Goal: Task Accomplishment & Management: Use online tool/utility

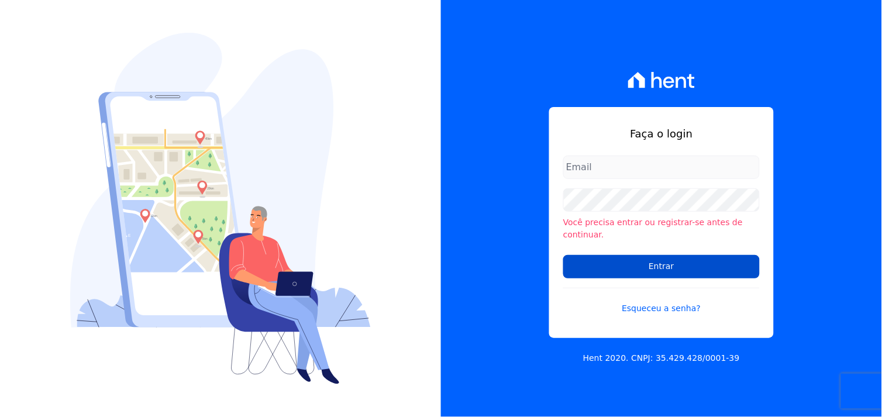
type input "[EMAIL_ADDRESS][DOMAIN_NAME]"
click at [656, 258] on input "Entrar" at bounding box center [661, 266] width 196 height 23
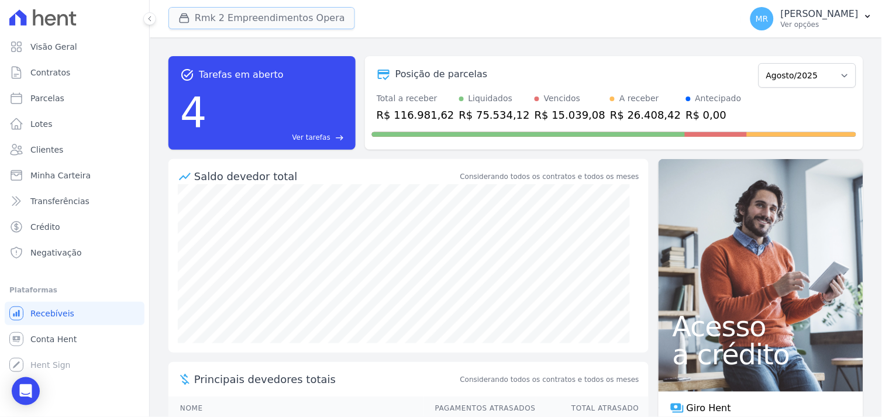
click at [248, 22] on button "Rmk 2 Empreendimentos Opera" at bounding box center [261, 18] width 186 height 22
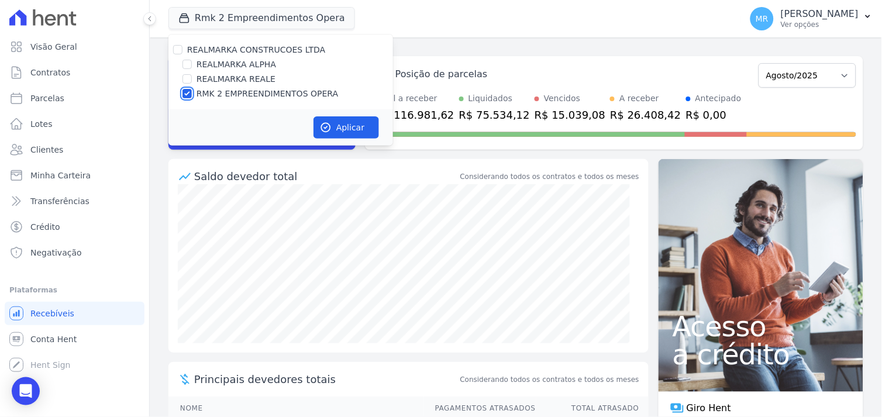
click at [186, 90] on input "RMK 2 EMPREENDIMENTOS OPERA" at bounding box center [186, 93] width 9 height 9
checkbox input "false"
click at [188, 81] on input "REALMARKA REALE" at bounding box center [186, 78] width 9 height 9
checkbox input "true"
click at [332, 124] on button "Aplicar" at bounding box center [345, 127] width 65 height 22
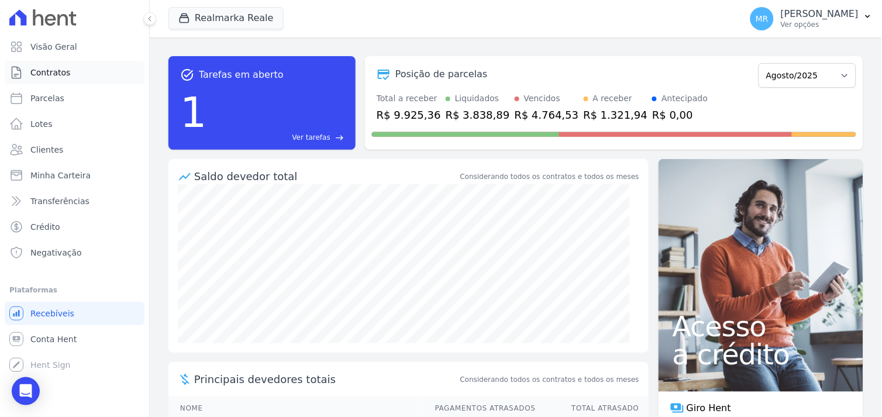
click at [58, 71] on span "Contratos" at bounding box center [50, 73] width 40 height 12
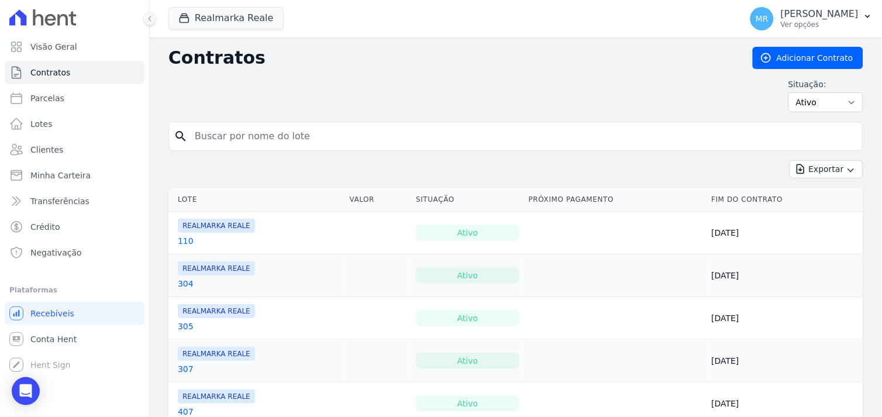
click at [232, 136] on input "search" at bounding box center [523, 136] width 670 height 23
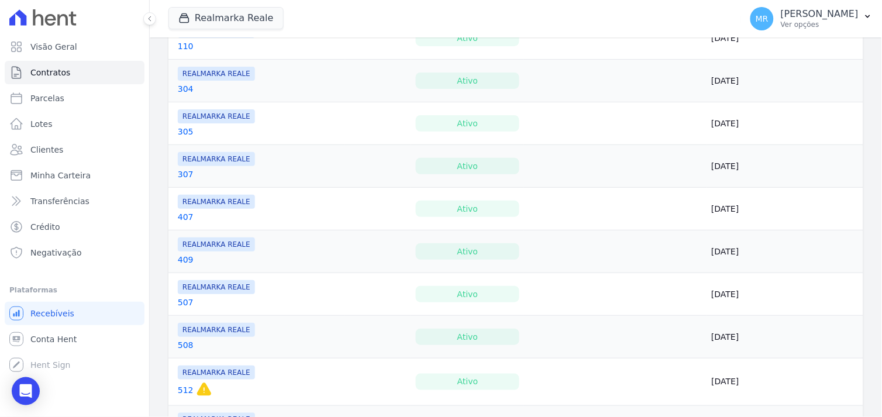
scroll to position [260, 0]
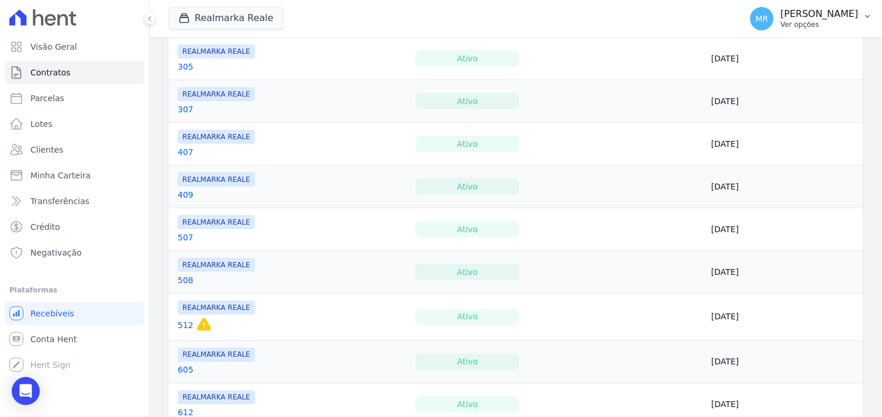
click at [825, 20] on p "Ver opções" at bounding box center [819, 24] width 78 height 9
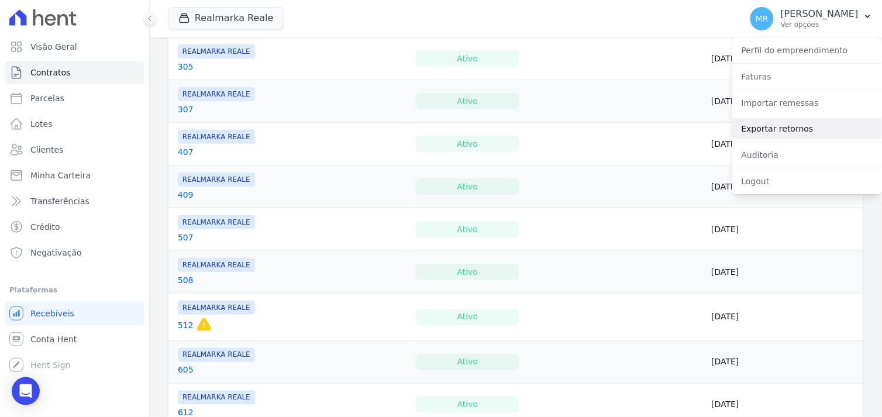
click at [785, 126] on link "Exportar retornos" at bounding box center [807, 128] width 150 height 21
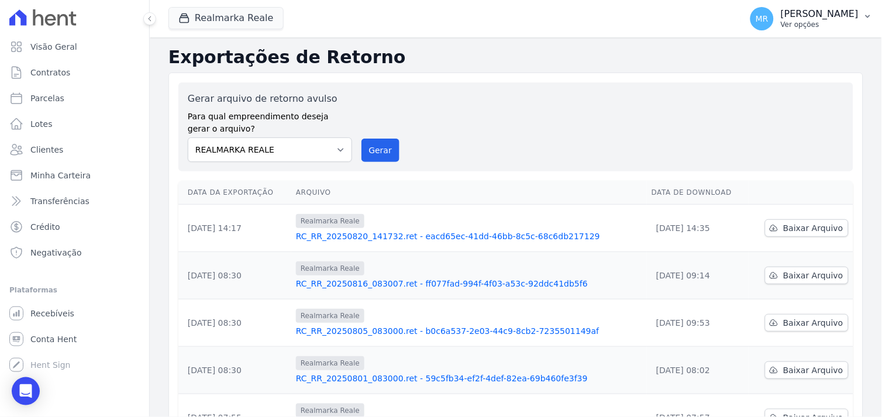
click at [816, 15] on p "[PERSON_NAME]" at bounding box center [819, 14] width 78 height 12
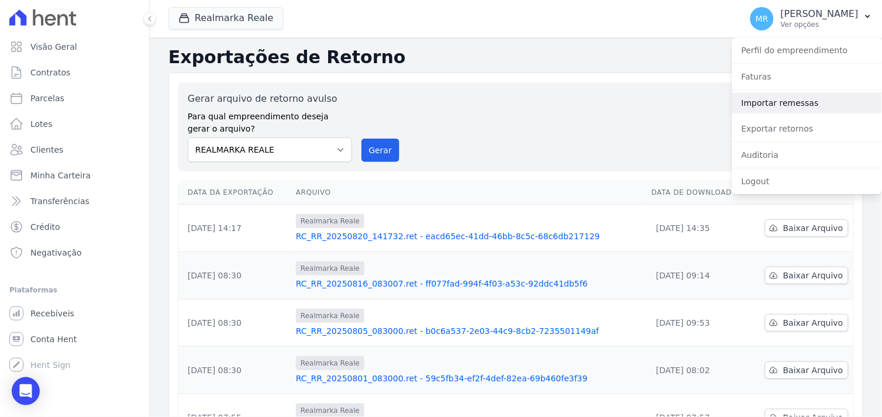
click at [780, 106] on link "Importar remessas" at bounding box center [807, 102] width 150 height 21
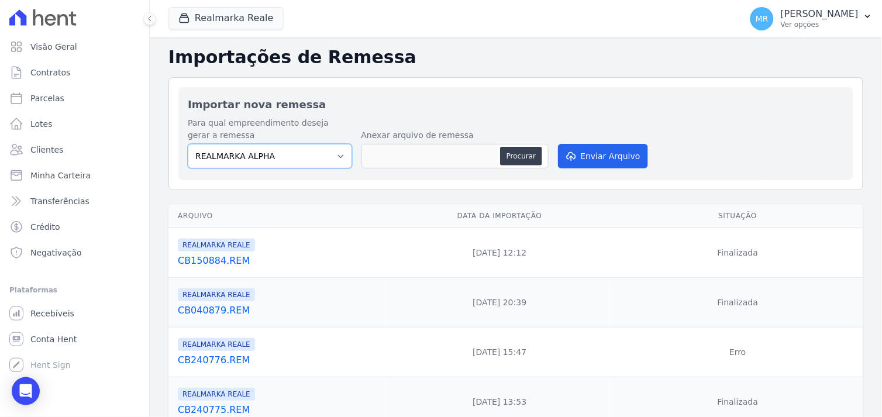
click at [334, 154] on select "REALMARKA ALPHA REALMARKA REALE RMK 2 EMPREENDIMENTOS OPERA" at bounding box center [270, 156] width 164 height 25
select select "76c98966-fbae-428e-aea9-71c3dfcf0e62"
click at [188, 144] on select "REALMARKA ALPHA REALMARKA REALE RMK 2 EMPREENDIMENTOS OPERA" at bounding box center [270, 156] width 164 height 25
click at [518, 157] on button "Procurar" at bounding box center [521, 156] width 42 height 19
type input "CB260887.REM"
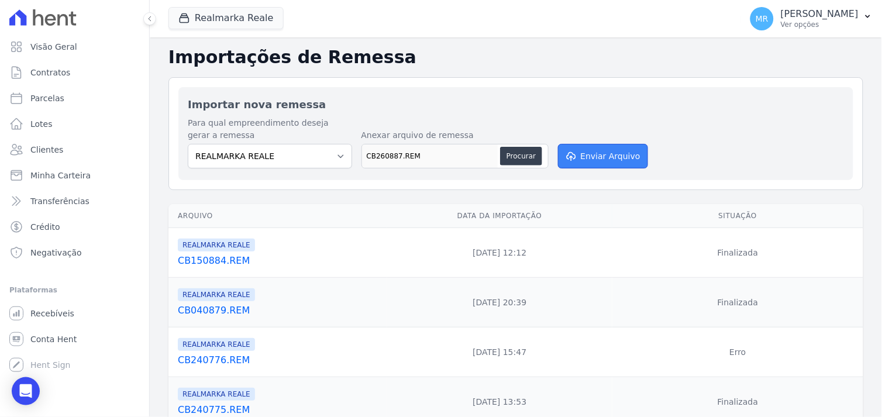
click at [598, 163] on button "Enviar Arquivo" at bounding box center [603, 156] width 90 height 25
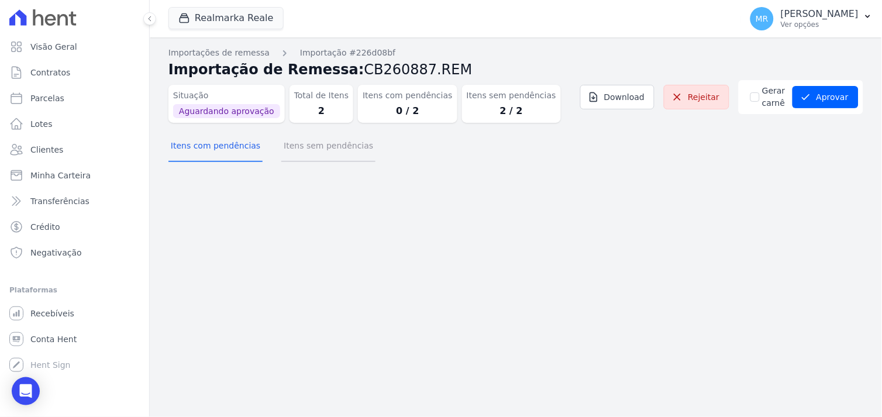
click at [330, 147] on button "Itens sem pendências" at bounding box center [328, 147] width 94 height 30
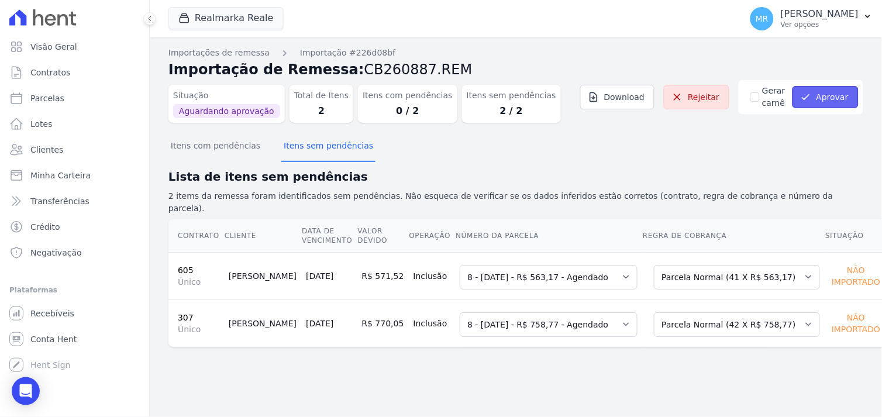
click at [838, 96] on button "Aprovar" at bounding box center [825, 97] width 66 height 22
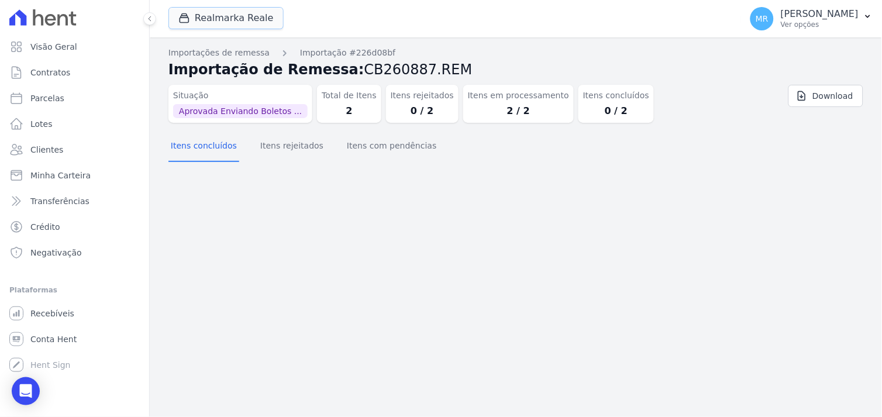
drag, startPoint x: 220, startPoint y: 20, endPoint x: 188, endPoint y: 47, distance: 41.5
click at [218, 23] on button "Realmarka Reale" at bounding box center [225, 18] width 115 height 22
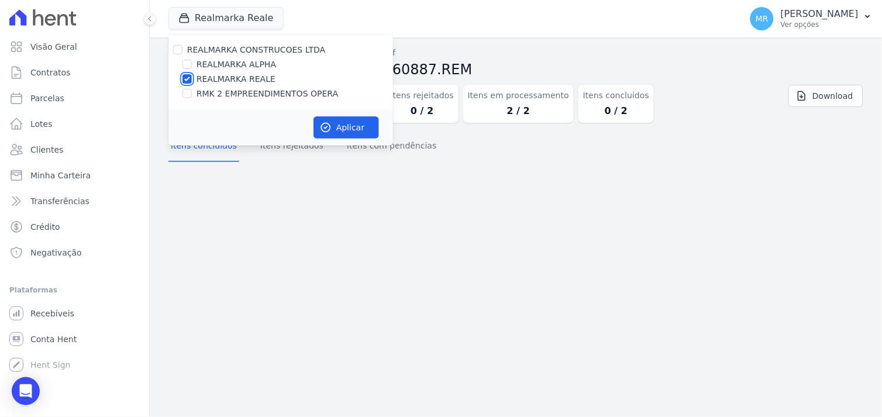
drag, startPoint x: 186, startPoint y: 78, endPoint x: 188, endPoint y: 72, distance: 6.3
click at [186, 77] on input "REALMARKA REALE" at bounding box center [186, 78] width 9 height 9
checkbox input "false"
click at [190, 62] on input "REALMARKA ALPHA" at bounding box center [186, 64] width 9 height 9
checkbox input "true"
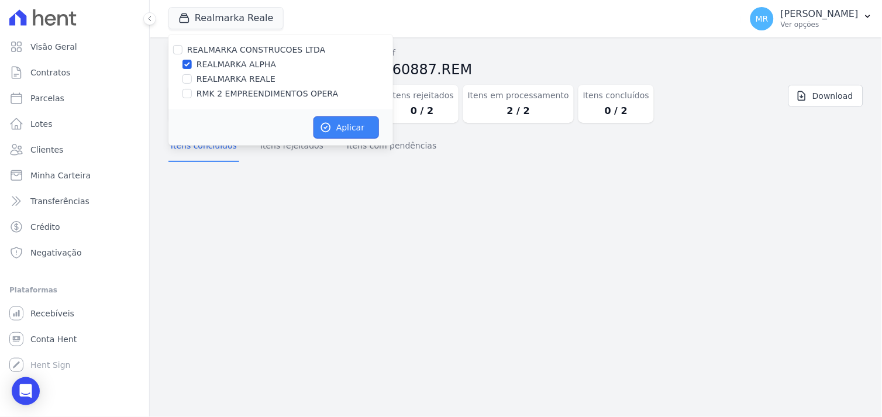
click at [339, 127] on button "Aplicar" at bounding box center [345, 127] width 65 height 22
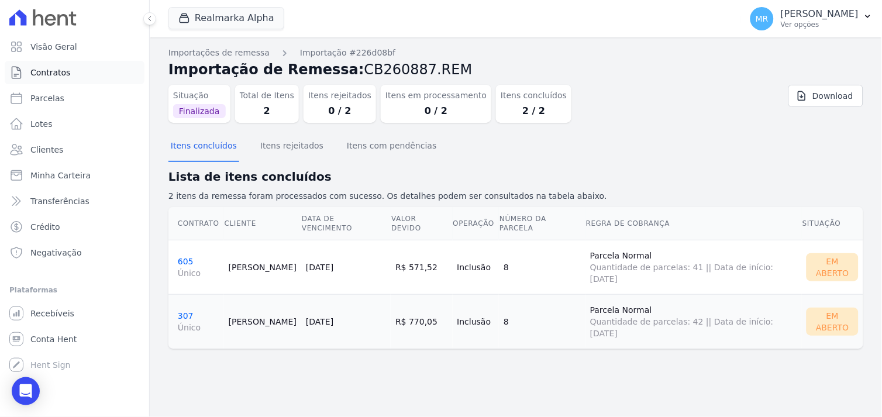
click at [63, 72] on span "Contratos" at bounding box center [50, 73] width 40 height 12
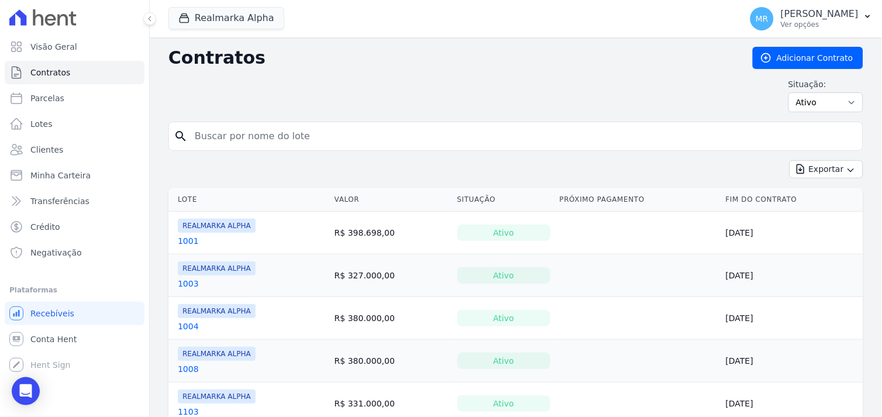
click at [234, 137] on input "search" at bounding box center [523, 136] width 670 height 23
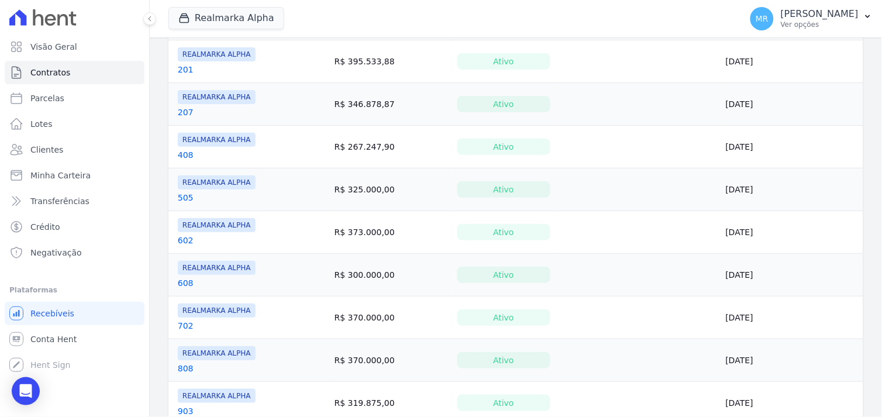
scroll to position [728, 0]
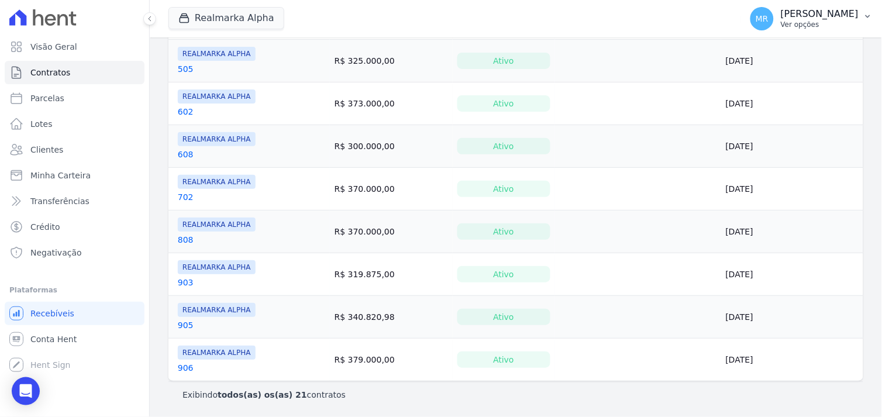
click at [817, 14] on p "[PERSON_NAME]" at bounding box center [819, 14] width 78 height 12
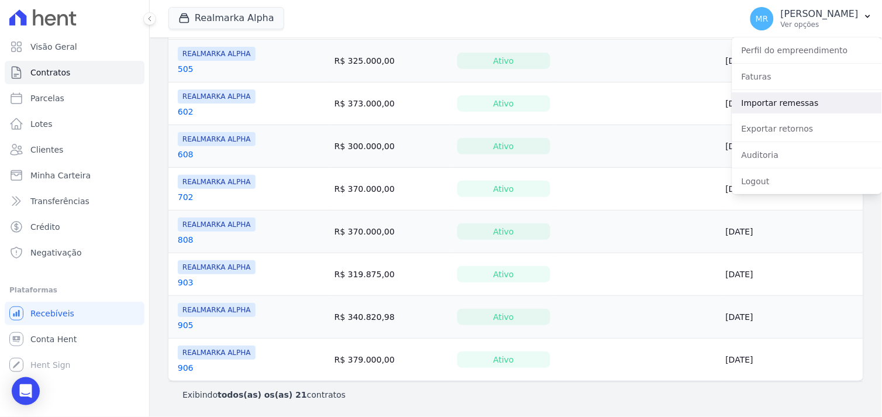
click at [778, 103] on link "Importar remessas" at bounding box center [807, 102] width 150 height 21
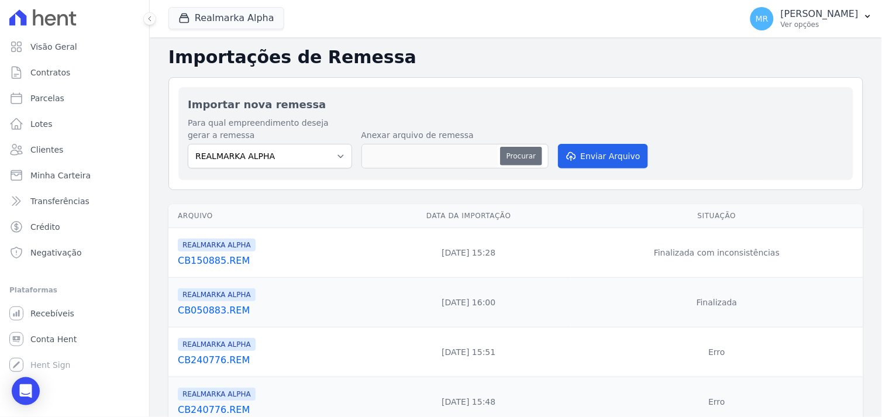
click at [522, 157] on button "Procurar" at bounding box center [521, 156] width 42 height 19
type input "CB260888.REM"
click at [596, 156] on button "Enviar Arquivo" at bounding box center [603, 156] width 90 height 25
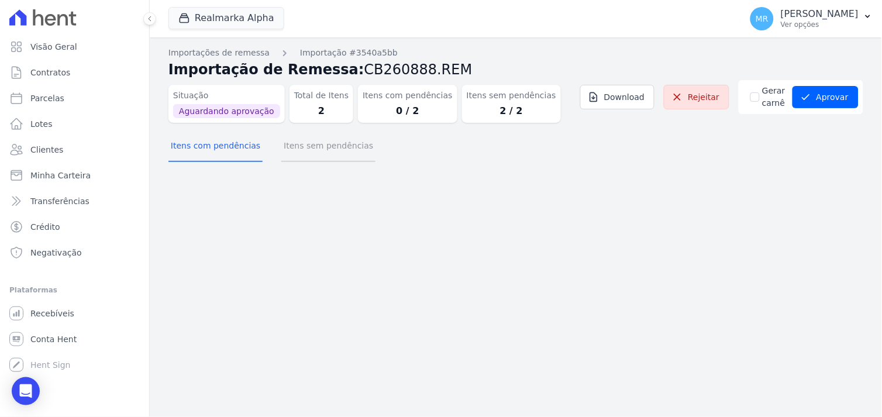
click at [333, 144] on button "Itens sem pendências" at bounding box center [328, 147] width 94 height 30
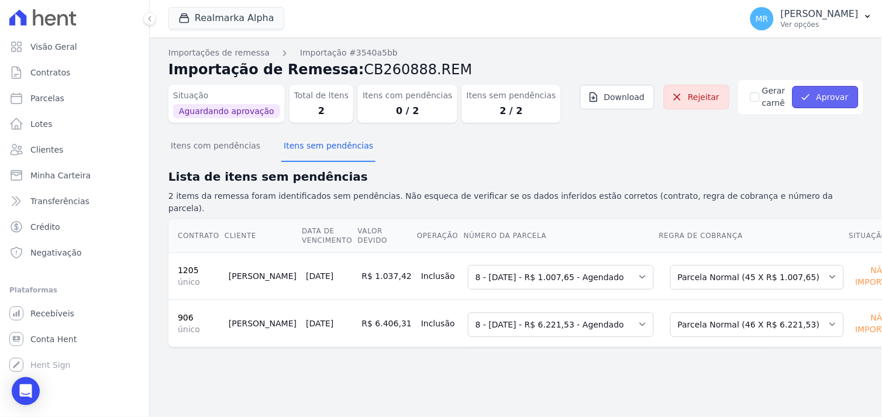
click at [817, 99] on button "Aprovar" at bounding box center [825, 97] width 66 height 22
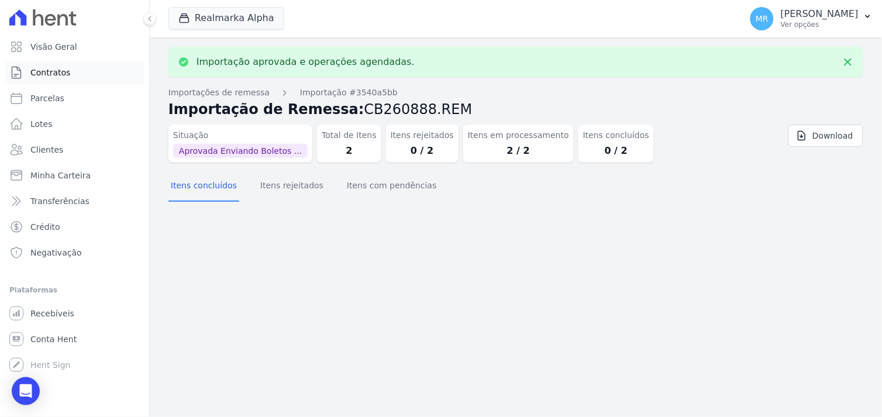
click at [53, 72] on span "Contratos" at bounding box center [50, 73] width 40 height 12
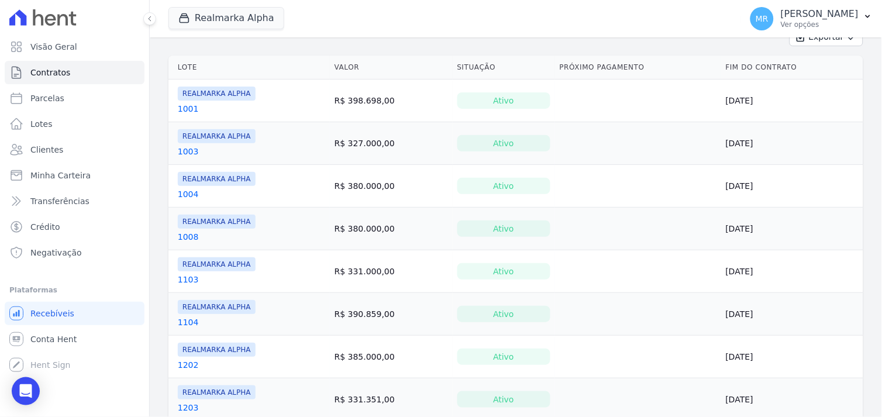
scroll to position [130, 0]
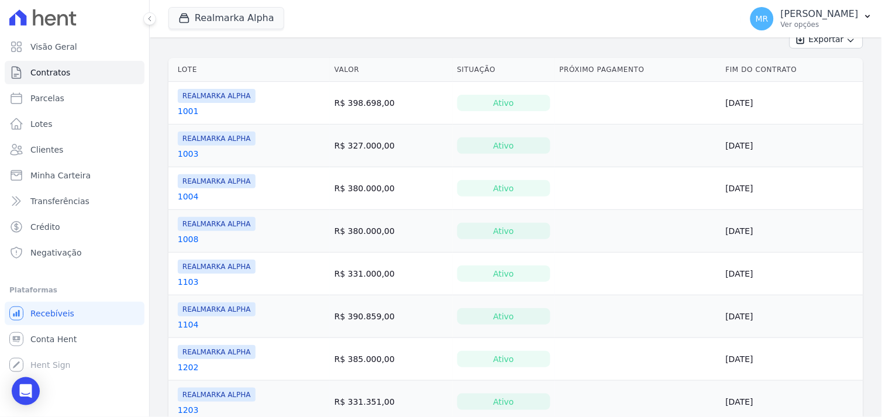
click at [188, 195] on link "1004" at bounding box center [188, 197] width 21 height 12
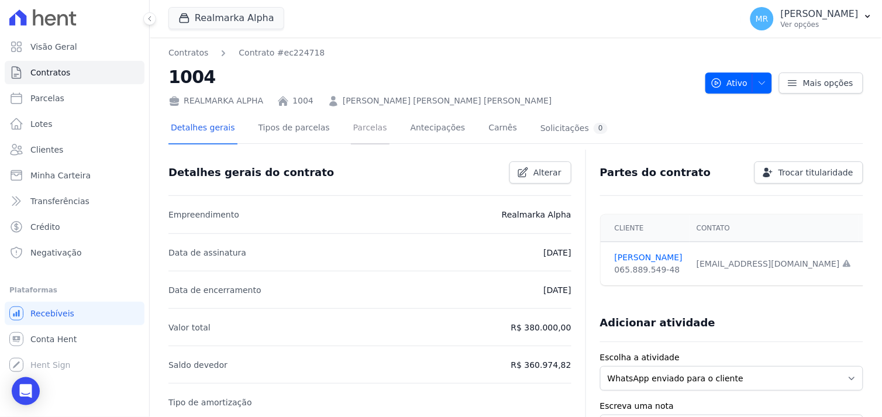
click at [351, 127] on link "Parcelas" at bounding box center [370, 128] width 39 height 31
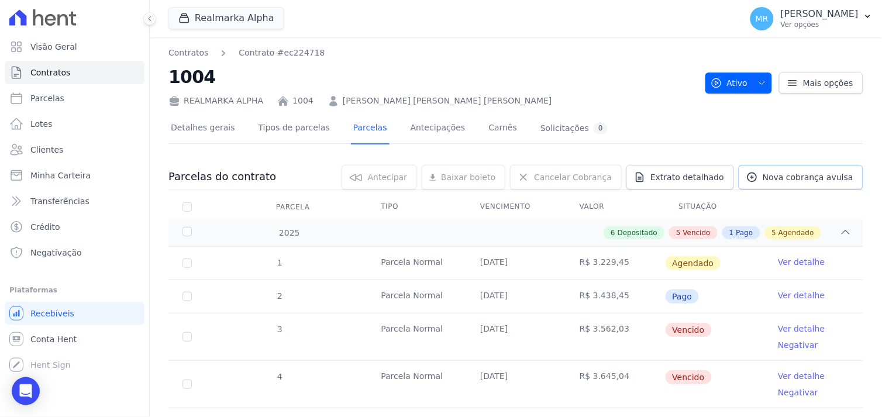
click at [800, 176] on span "Nova cobrança avulsa" at bounding box center [807, 177] width 91 height 12
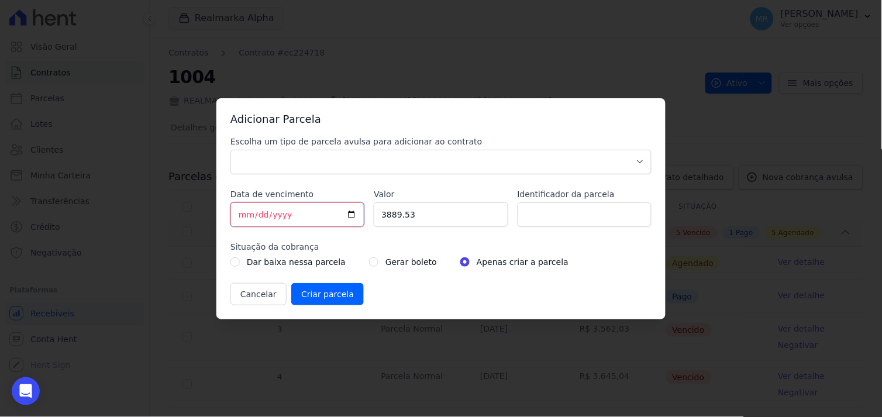
drag, startPoint x: 305, startPoint y: 215, endPoint x: 217, endPoint y: 206, distance: 88.1
click at [217, 206] on div "Adicionar Parcela Escolha um tipo de parcela avulsa para adicionar ao contrato …" at bounding box center [440, 208] width 449 height 221
type input "2025-08-30"
click at [417, 217] on input "3889.53" at bounding box center [441, 214] width 134 height 25
drag, startPoint x: 376, startPoint y: 206, endPoint x: 354, endPoint y: 209, distance: 23.1
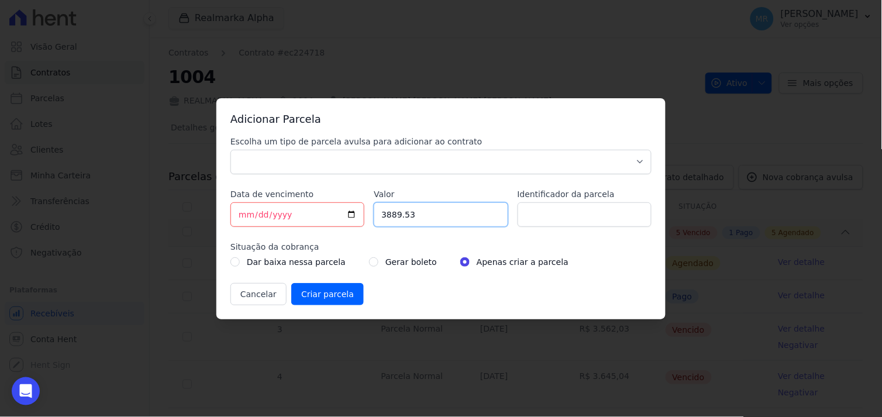
click at [354, 209] on div "Escolha um tipo de parcela avulsa para adicionar ao contrato Parcela Normal Sin…" at bounding box center [440, 221] width 421 height 170
paste input ".23259"
drag, startPoint x: 431, startPoint y: 219, endPoint x: 346, endPoint y: 217, distance: 84.8
click at [346, 217] on div "Escolha um tipo de parcela avulsa para adicionar ao contrato Parcela Normal Sin…" at bounding box center [440, 221] width 421 height 170
type input "3232.59"
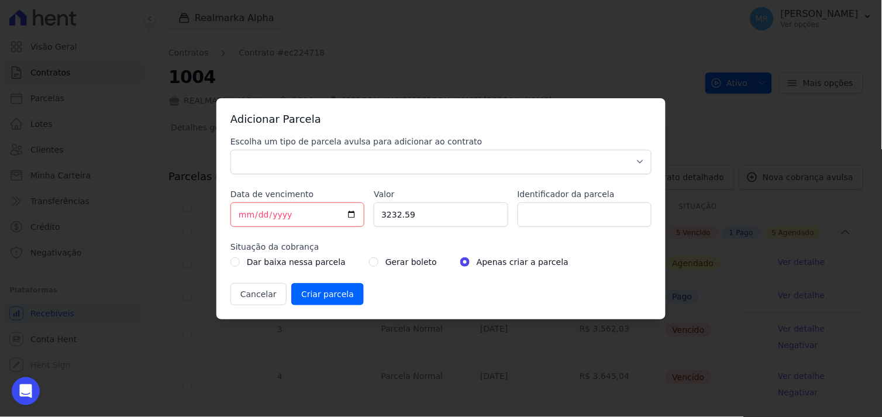
click at [369, 263] on div "Gerar boleto" at bounding box center [403, 262] width 68 height 14
click at [369, 261] on input "radio" at bounding box center [373, 261] width 9 height 9
radio input "true"
click at [565, 212] on input "Identificador da parcela" at bounding box center [584, 214] width 134 height 25
type input "acordo balao"
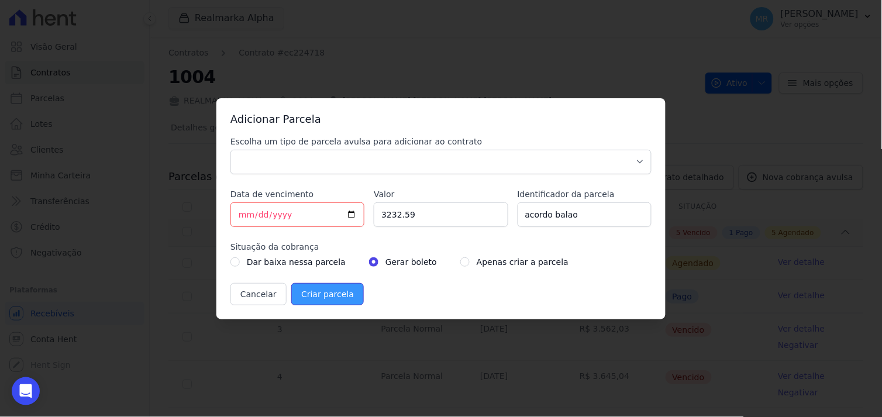
click at [325, 293] on input "Criar parcela" at bounding box center [327, 294] width 72 height 22
drag, startPoint x: 414, startPoint y: 288, endPoint x: 417, endPoint y: 277, distance: 11.5
click at [415, 288] on div "Cancelar Criar parcela" at bounding box center [440, 294] width 421 height 22
drag, startPoint x: 491, startPoint y: 159, endPoint x: 409, endPoint y: 176, distance: 83.6
click at [489, 160] on select "Parcela Normal Sinal Caução Intercalada Chaves Pré Chaves Pós Chaves Taxas Quit…" at bounding box center [440, 162] width 421 height 25
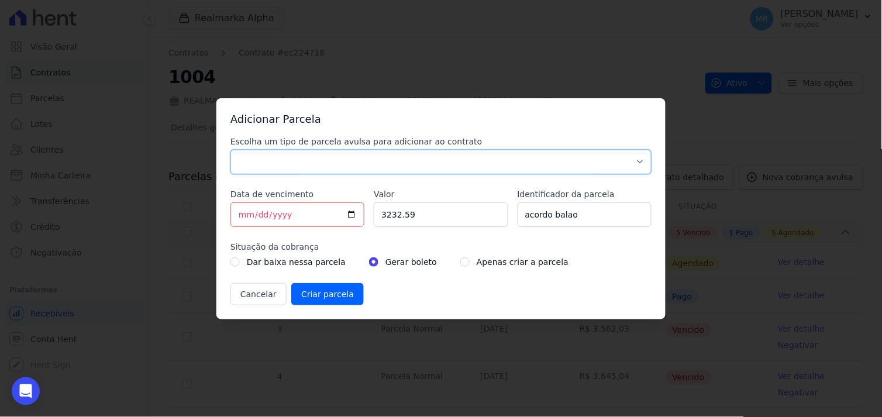
select select "standard"
click at [230, 150] on select "Parcela Normal Sinal Caução Intercalada Chaves Pré Chaves Pós Chaves Taxas Quit…" at bounding box center [440, 162] width 421 height 25
click at [316, 295] on input "Criar parcela" at bounding box center [327, 294] width 72 height 22
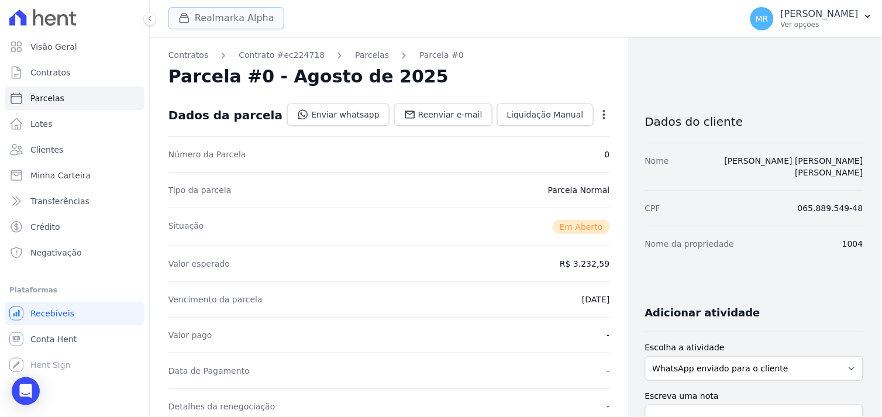
click at [224, 22] on button "Realmarka Alpha" at bounding box center [226, 18] width 116 height 22
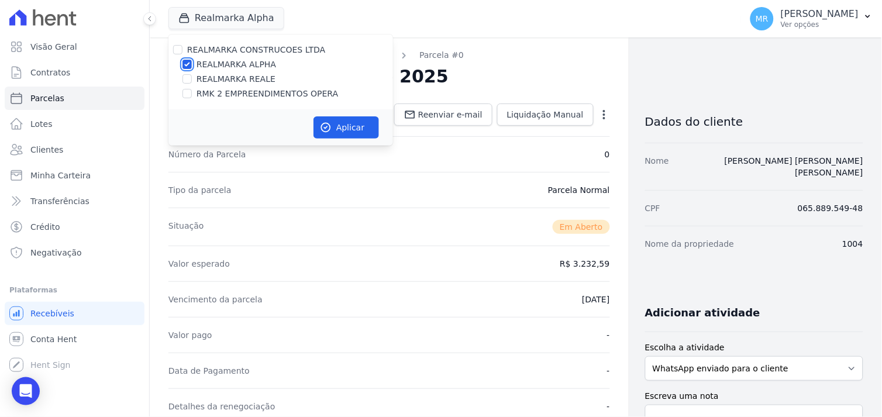
click at [190, 64] on input "REALMARKA ALPHA" at bounding box center [186, 64] width 9 height 9
checkbox input "false"
click at [193, 95] on div "RMK 2 EMPREENDIMENTOS OPERA" at bounding box center [280, 94] width 224 height 12
click at [188, 94] on input "RMK 2 EMPREENDIMENTOS OPERA" at bounding box center [186, 93] width 9 height 9
checkbox input "true"
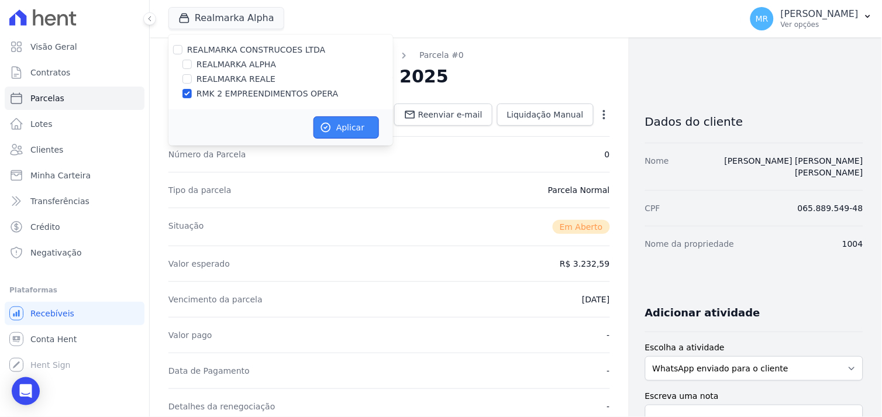
click at [355, 127] on button "Aplicar" at bounding box center [345, 127] width 65 height 22
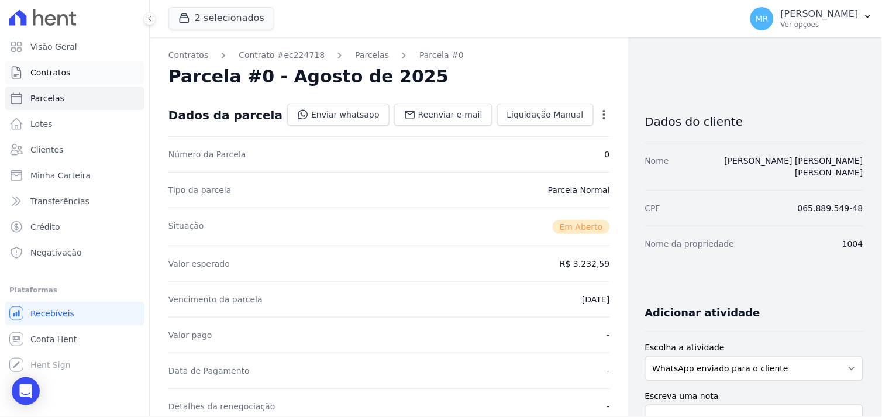
click at [63, 70] on span "Contratos" at bounding box center [50, 73] width 40 height 12
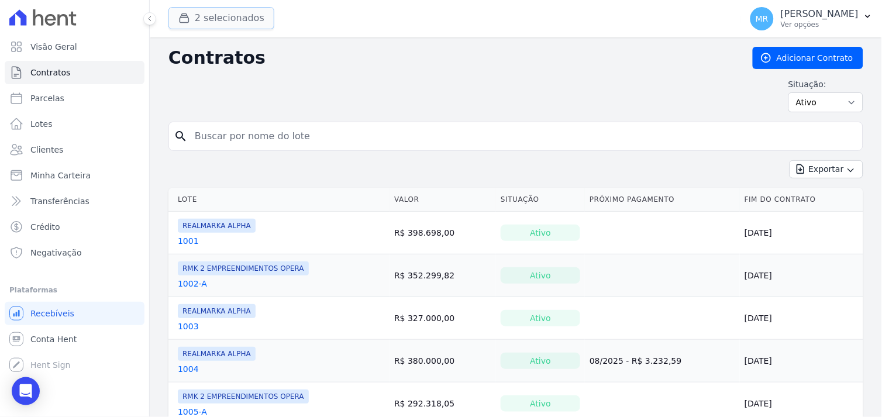
click at [243, 19] on button "2 selecionados" at bounding box center [221, 18] width 106 height 22
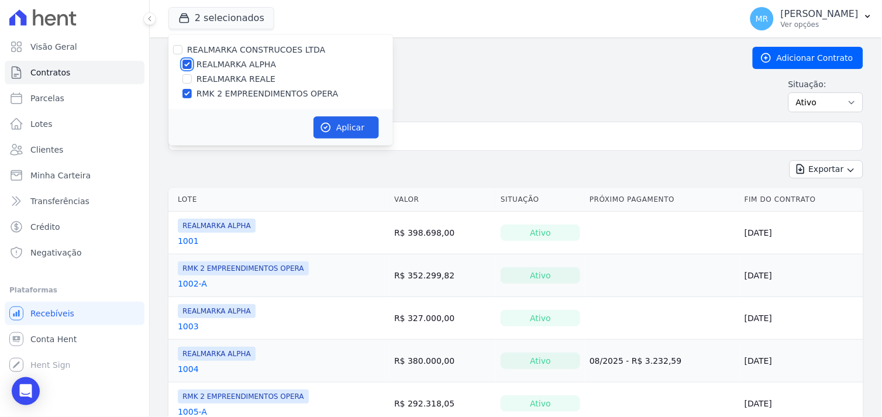
click at [186, 61] on input "REALMARKA ALPHA" at bounding box center [186, 64] width 9 height 9
checkbox input "false"
click at [358, 123] on button "Aplicar" at bounding box center [345, 127] width 65 height 22
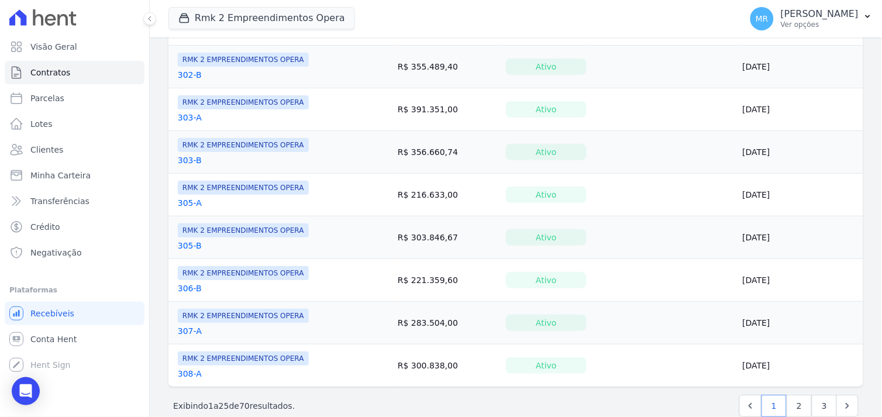
scroll to position [914, 0]
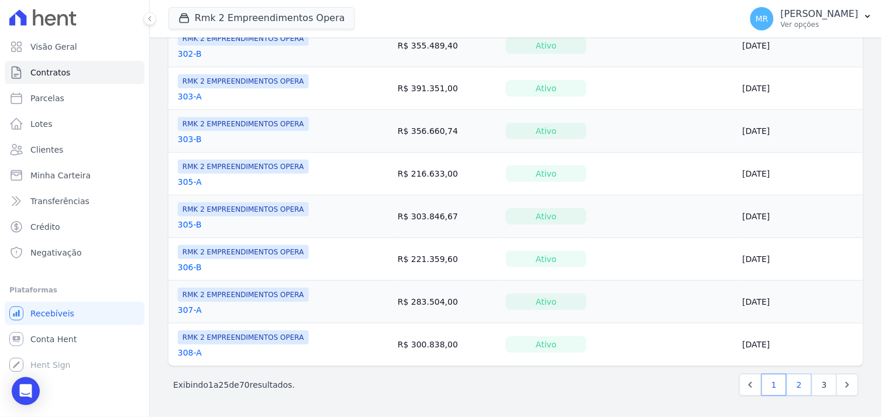
click at [791, 383] on link "2" at bounding box center [798, 385] width 25 height 22
click at [813, 382] on link "3" at bounding box center [823, 385] width 25 height 22
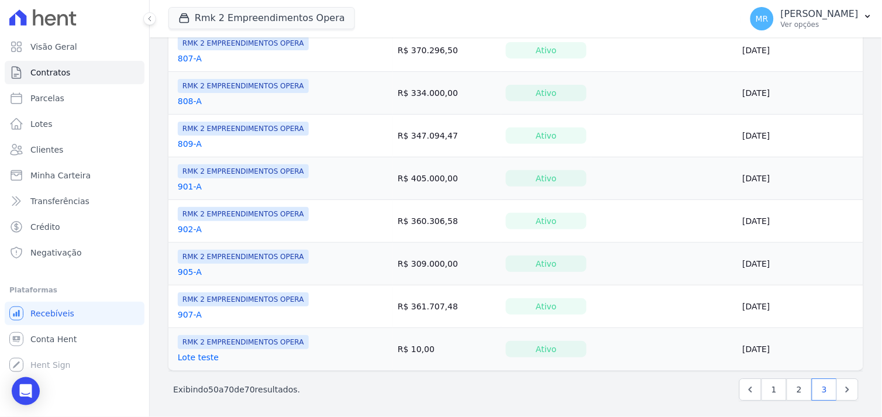
scroll to position [700, 0]
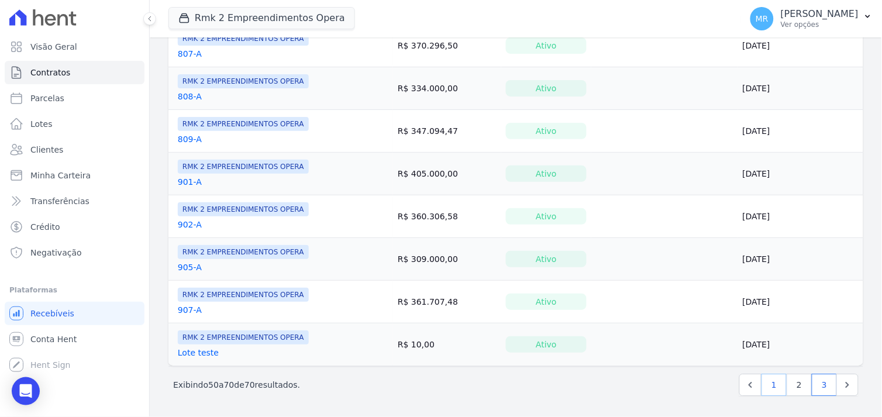
click at [761, 386] on link "1" at bounding box center [773, 385] width 25 height 22
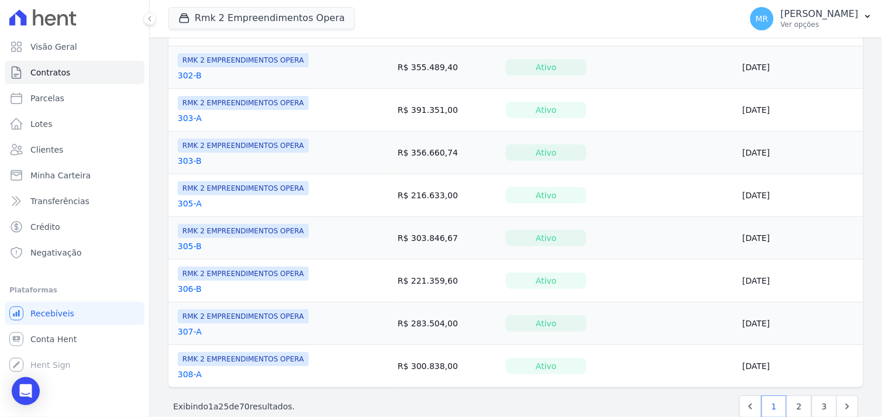
scroll to position [914, 0]
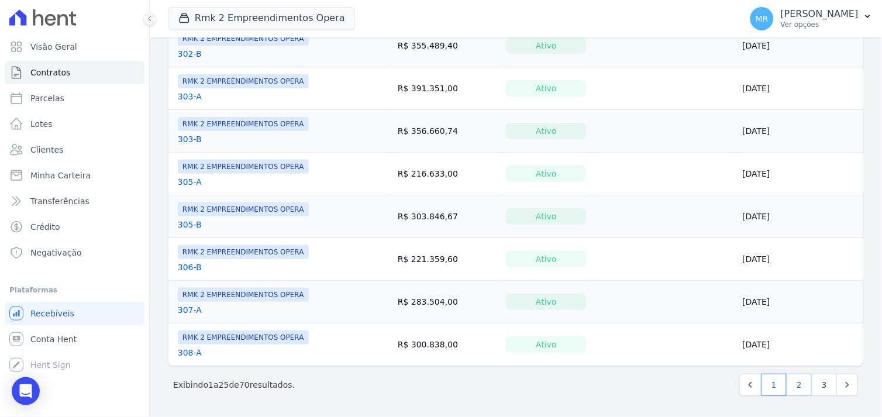
click at [795, 384] on link "2" at bounding box center [798, 385] width 25 height 22
click at [818, 386] on link "3" at bounding box center [823, 385] width 25 height 22
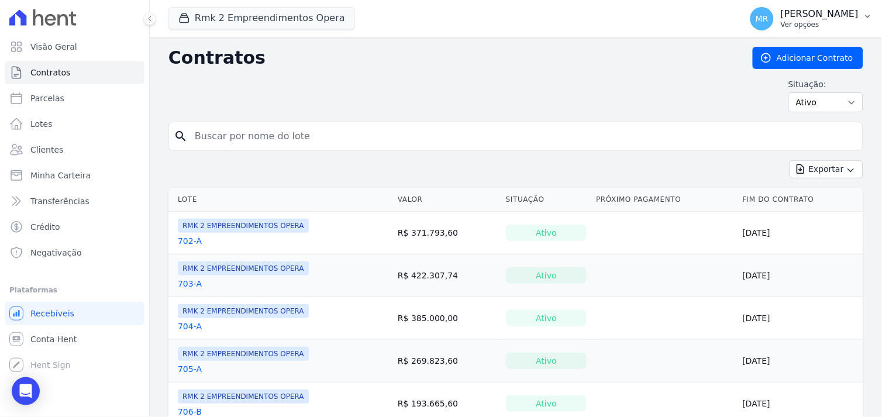
click at [816, 22] on p "Ver opções" at bounding box center [819, 24] width 78 height 9
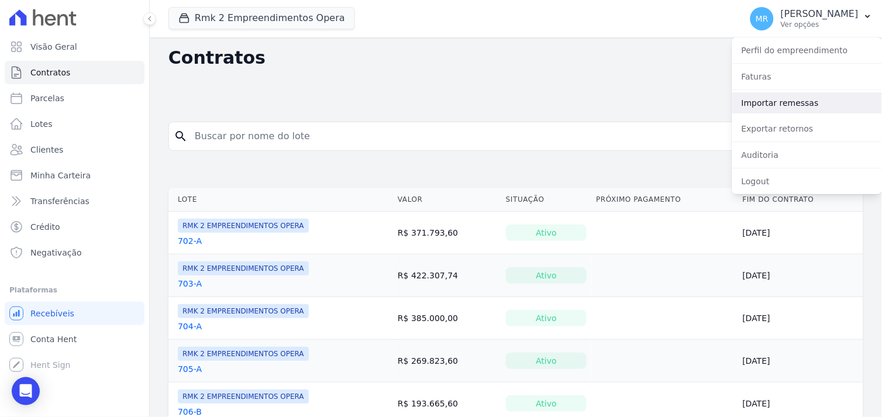
click at [781, 103] on link "Importar remessas" at bounding box center [807, 102] width 150 height 21
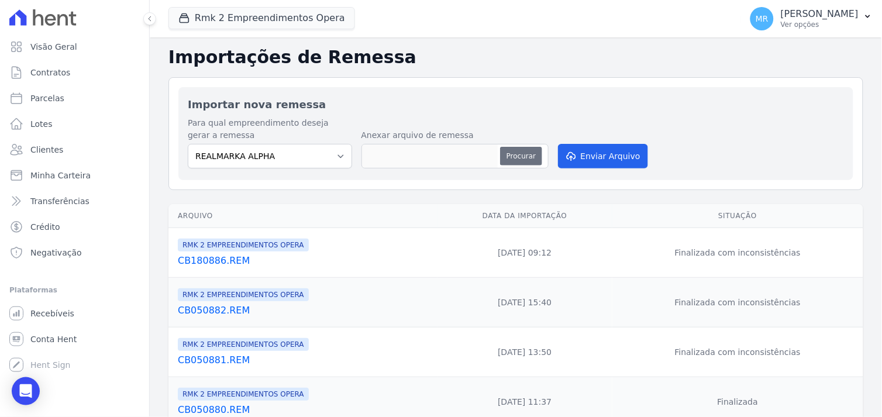
click at [521, 156] on button "Procurar" at bounding box center [521, 156] width 42 height 19
type input "CB260889.REM"
click at [585, 159] on button "Enviar Arquivo" at bounding box center [603, 156] width 90 height 25
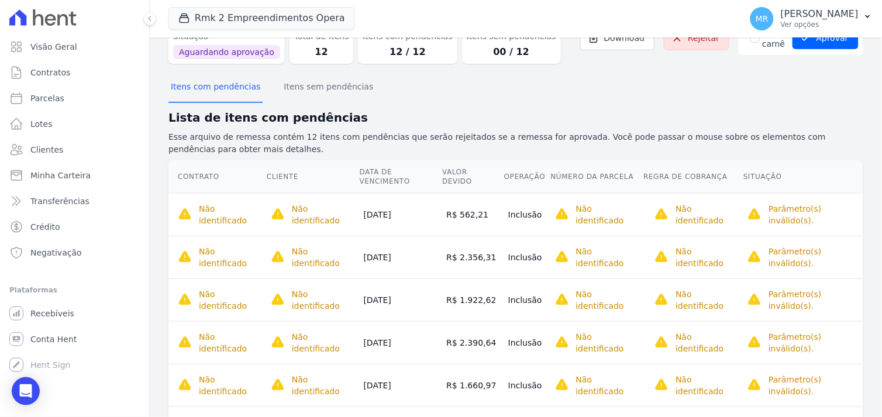
scroll to position [124, 0]
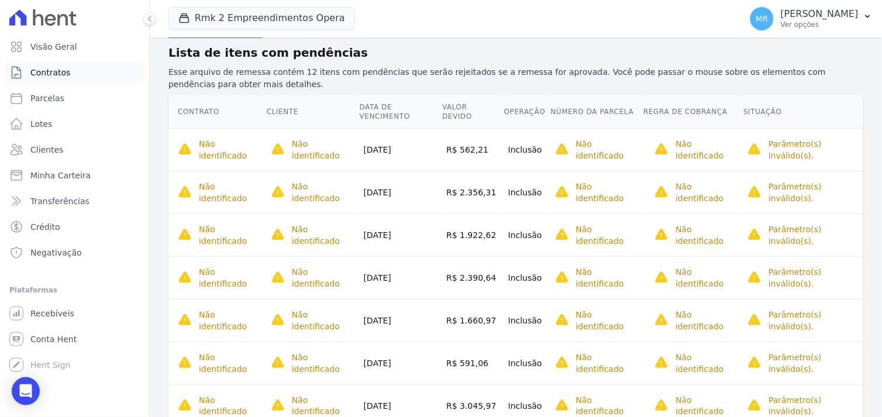
click at [54, 71] on span "Contratos" at bounding box center [50, 73] width 40 height 12
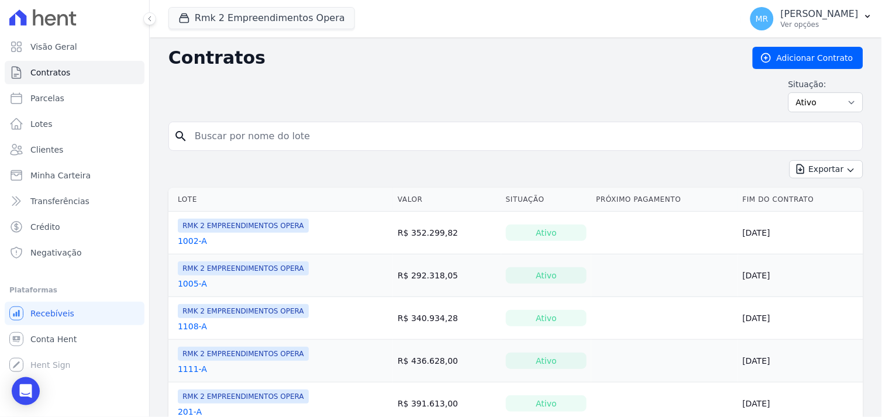
click at [229, 138] on input "search" at bounding box center [523, 136] width 670 height 23
click at [69, 76] on link "Contratos" at bounding box center [75, 72] width 140 height 23
drag, startPoint x: 253, startPoint y: 143, endPoint x: 255, endPoint y: 137, distance: 6.8
click at [252, 143] on input "search" at bounding box center [523, 136] width 670 height 23
type input "562"
